Goal: Task Accomplishment & Management: Complete application form

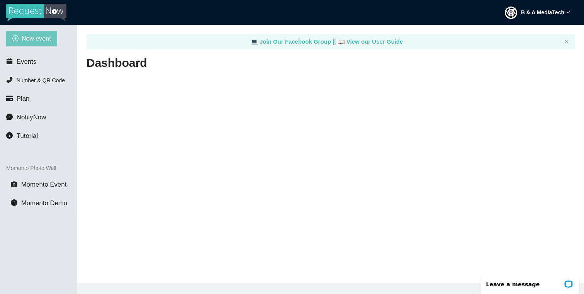
click at [40, 39] on span "New event" at bounding box center [36, 39] width 29 height 10
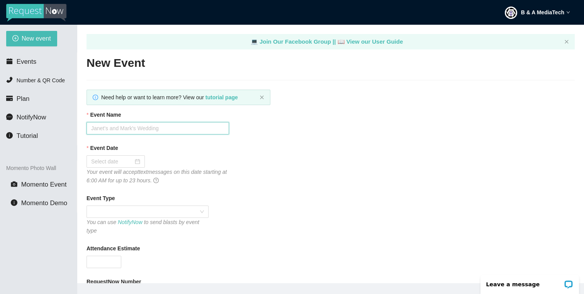
click at [119, 133] on input "Event Name" at bounding box center [158, 128] width 143 height 12
type input "Paola Alexandra Allen"
click at [119, 158] on input "Event Date" at bounding box center [112, 161] width 42 height 9
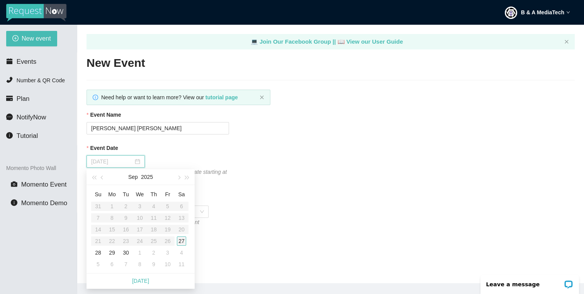
type input "09/27/2025"
click at [183, 242] on div "27" at bounding box center [181, 241] width 9 height 9
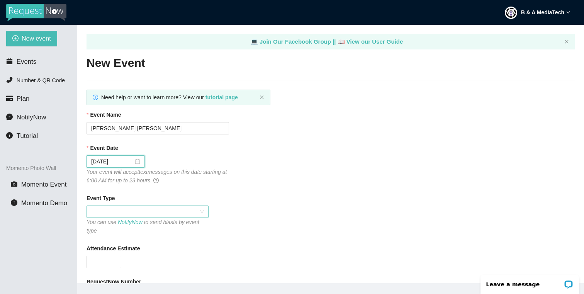
click at [194, 213] on span at bounding box center [147, 212] width 113 height 12
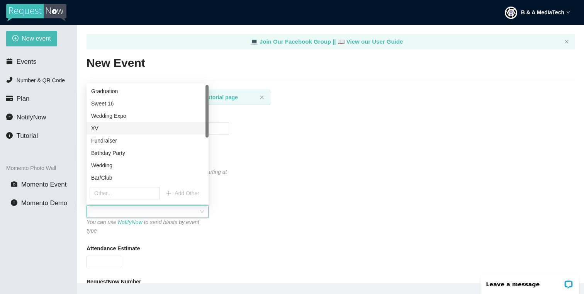
click at [137, 128] on div "XV" at bounding box center [147, 128] width 113 height 9
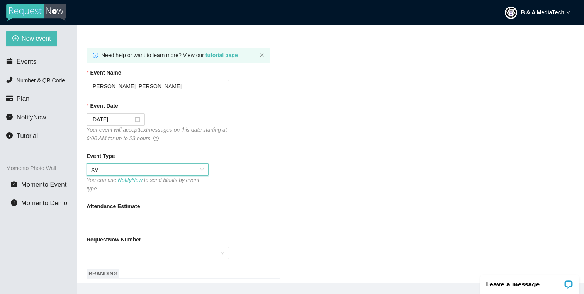
scroll to position [80, 0]
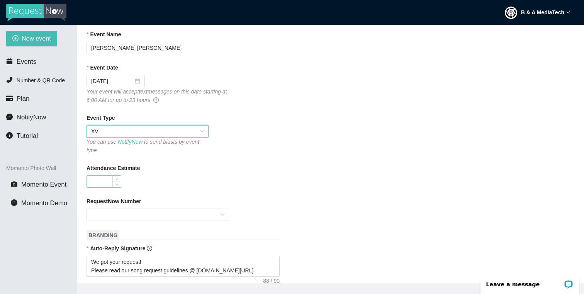
click at [105, 182] on input "Attendance Estimate" at bounding box center [104, 182] width 34 height 12
type input "160"
click at [252, 184] on div "Attendance Estimate 160" at bounding box center [331, 176] width 489 height 24
click at [211, 217] on input "RequestNow Number" at bounding box center [155, 215] width 128 height 12
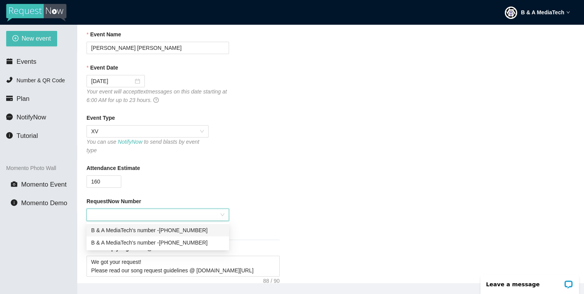
click at [209, 231] on div "B & A MediaTech's number - (254) 255-1691" at bounding box center [157, 230] width 133 height 9
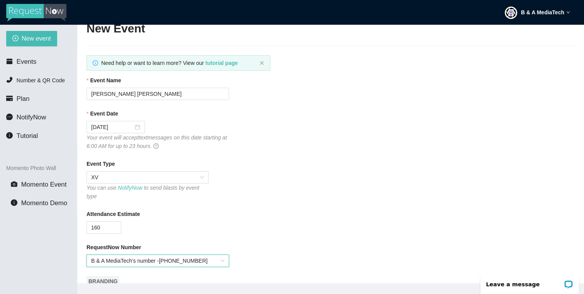
scroll to position [0, 0]
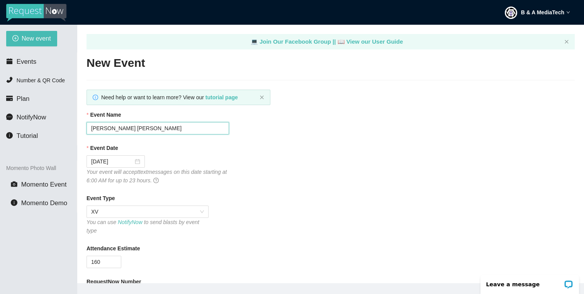
click at [167, 129] on input "Paola Alexandra Allen" at bounding box center [158, 128] width 143 height 12
click at [255, 162] on div "Event Date 09/27/2025 Your event will accept text messages on this date startin…" at bounding box center [331, 164] width 489 height 41
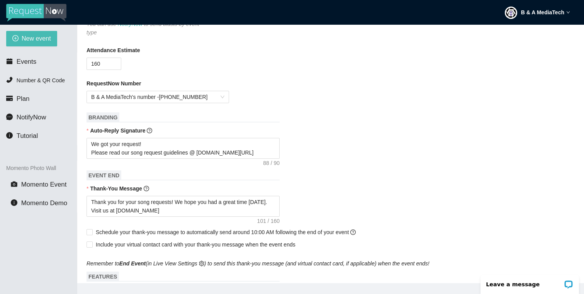
scroll to position [203, 0]
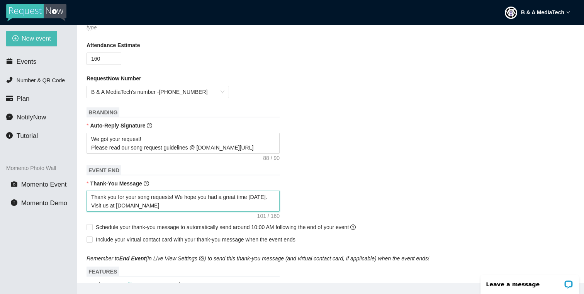
click at [267, 197] on textarea "Thank you for your song requests! We hope you had a great time today. Visit us …" at bounding box center [183, 201] width 193 height 21
type textarea "Thank you for your song requests! We hope you had a great time today . Visit us…"
type textarea "Thank you for your song requests! We hope you had a great time today w. Visit u…"
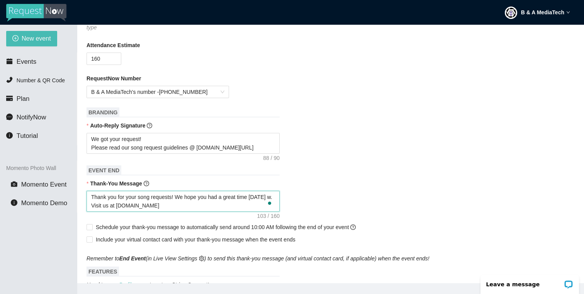
type textarea "Thank you for your song requests! We hope you had a great time today wi. Visit …"
type textarea "Thank you for your song requests! We hope you had a great time today wit. Visit…"
type textarea "Thank you for your song requests! We hope you had a great time today with. Visi…"
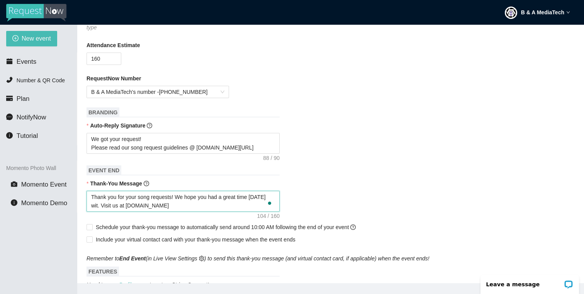
type textarea "Thank you for your song requests! We hope you had a great time today with. Visi…"
type textarea "Thank you for your song requests! We hope you had a great time today with . Vis…"
paste textarea "Paola Alexandra Allen"
type textarea "Thank you for your song requests! We hope you had a great time today with Paola…"
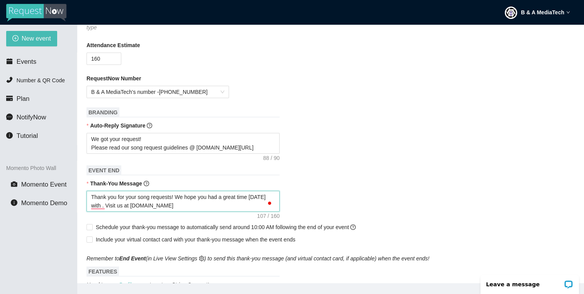
type textarea "Thank you for your song requests! We hope you had a great time today with Paola…"
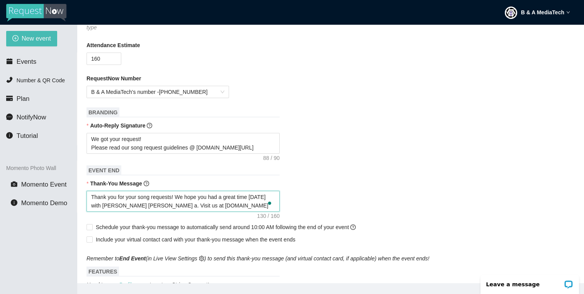
type textarea "Thank you for your song requests! We hope you had a great time today with Paola…"
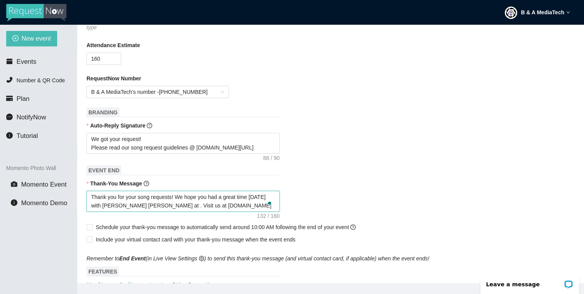
type textarea "Thank you for your song requests! We hope you had a great time today with Paola…"
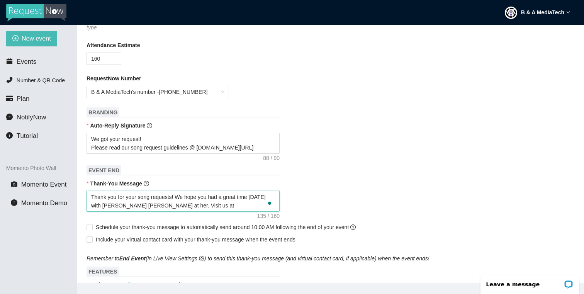
type textarea "Thank you for your song requests! We hope you had a great time today with Paola…"
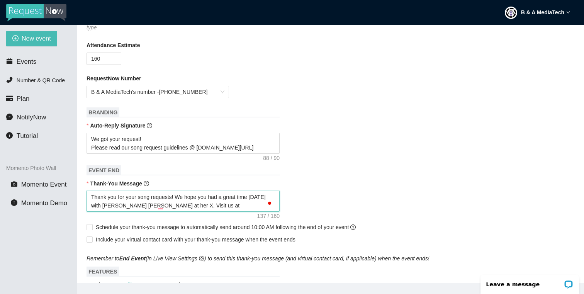
type textarea "Thank you for your song requests! We hope you had a great time today with Paola…"
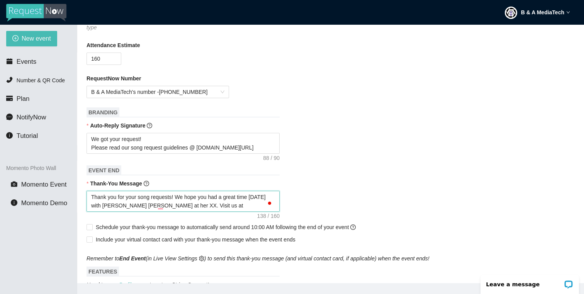
type textarea "Thank you for your song requests! We hope you had a great time today with Paola…"
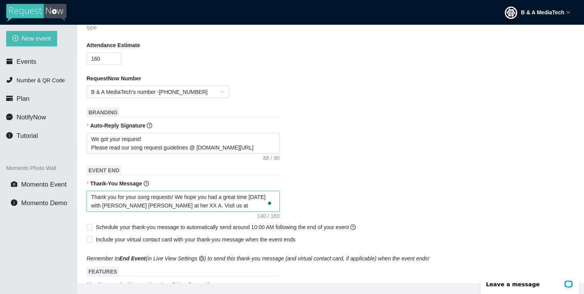
type textarea "Thank you for your song requests! We hope you had a great time today with Paola…"
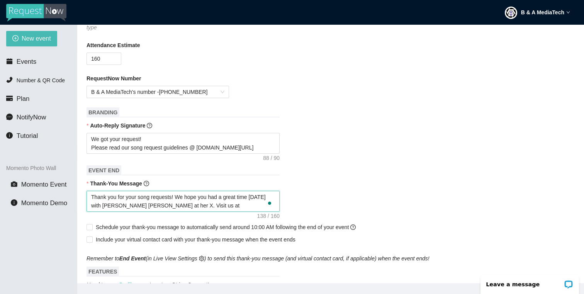
type textarea "Thank you for your song requests! We hope you had a great time today with Paola…"
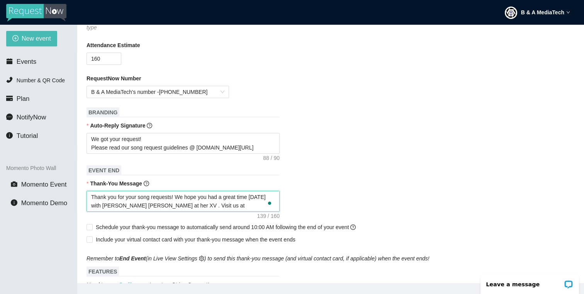
type textarea "Thank you for your song requests! We hope you had a great time today with Paola…"
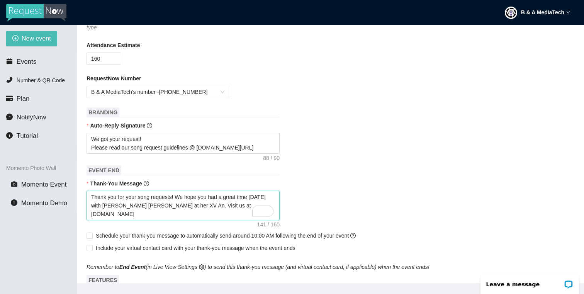
type textarea "Thank you for your song requests! We hope you had a great time today with Paola…"
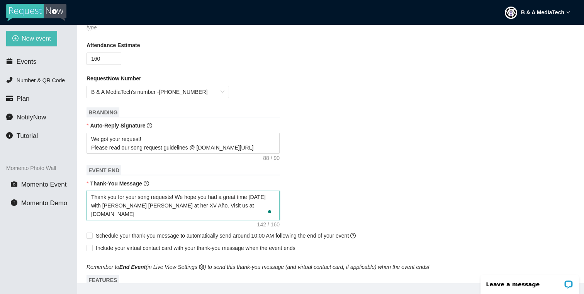
type textarea "Thank you for your song requests! We hope you had a great time today with Paola…"
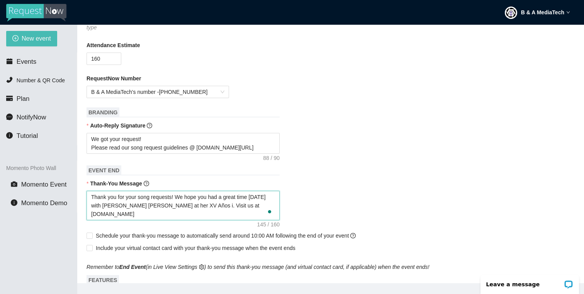
type textarea "Thank you for your song requests! We hope you had a great time today with Paola…"
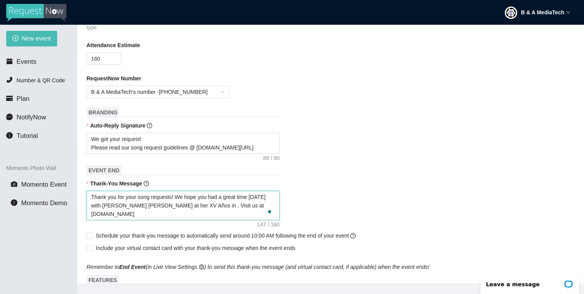
type textarea "Thank you for your song requests! We hope you had a great time today with Paola…"
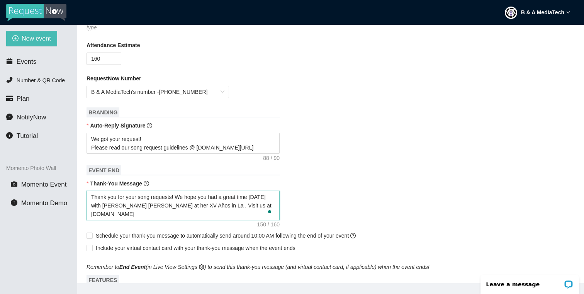
type textarea "Thank you for your song requests! We hope you had a great time today with Paola…"
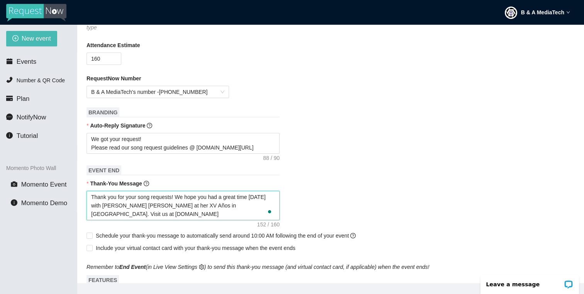
type textarea "Thank you for your song requests! We hope you had a great time today with Paola…"
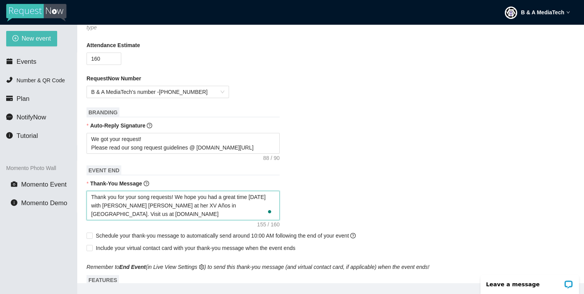
type textarea "Thank you for your song requests! We hope you had a great time today with Paola…"
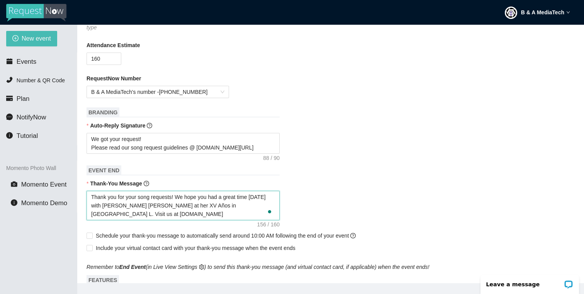
type textarea "Thank you for your song requests! We hope you had a great time today with Paola…"
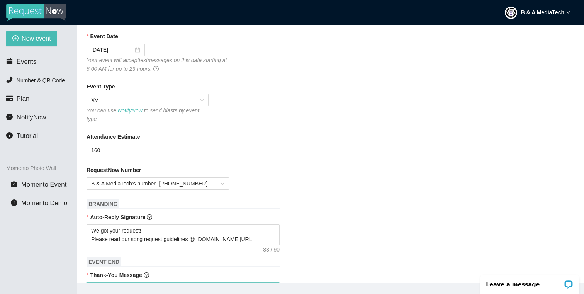
scroll to position [116, 0]
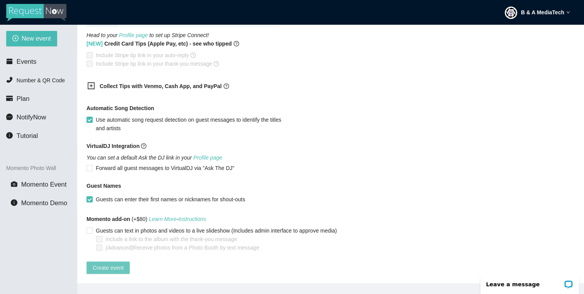
type textarea "Thank you for your song requests! We hope you had a great time today with Paola…"
click at [121, 266] on button "Create event" at bounding box center [108, 268] width 43 height 12
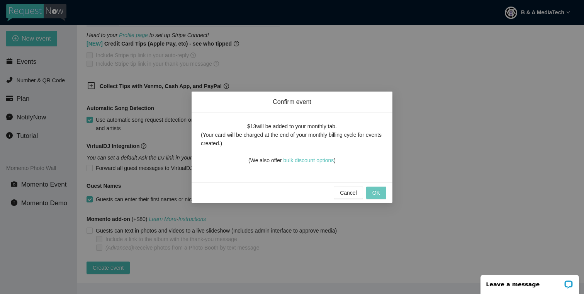
click at [379, 192] on span "OK" at bounding box center [377, 193] width 8 height 9
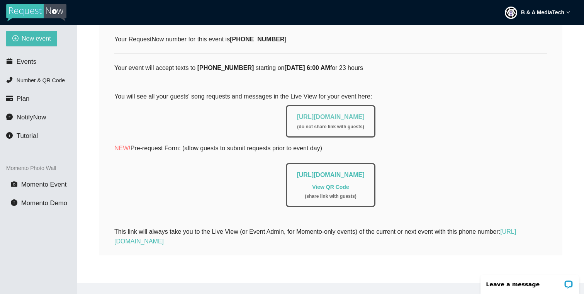
click at [349, 114] on link "https://app.requestnow.io/live/epjaloe" at bounding box center [331, 117] width 68 height 7
